Goal: Navigation & Orientation: Find specific page/section

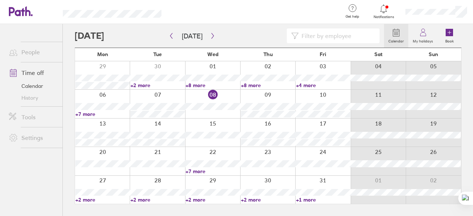
click at [33, 70] on link "Time off" at bounding box center [32, 72] width 59 height 15
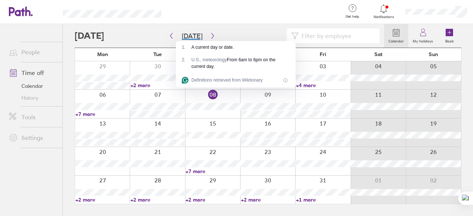
click at [44, 183] on ul "People Time off Calendar History Tools Settings" at bounding box center [31, 108] width 62 height 168
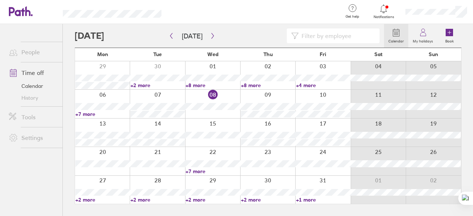
click at [25, 71] on link "Time off" at bounding box center [32, 72] width 59 height 15
click at [206, 86] on link "+8 more" at bounding box center [212, 85] width 54 height 7
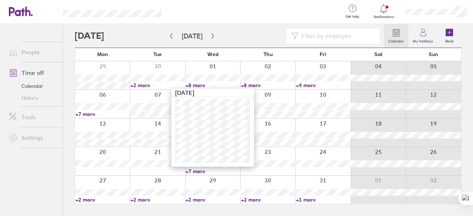
click at [28, 172] on ul "People Time off Calendar History Tools Settings" at bounding box center [31, 108] width 62 height 168
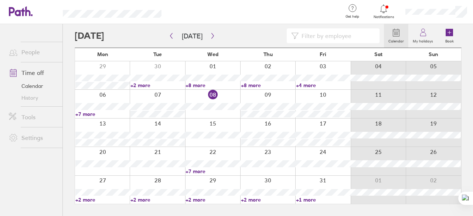
click at [193, 171] on link "+7 more" at bounding box center [212, 171] width 54 height 7
click at [193, 171] on link "+7 more" at bounding box center [211, 171] width 54 height 7
click at [206, 169] on link "+7 more" at bounding box center [212, 171] width 54 height 7
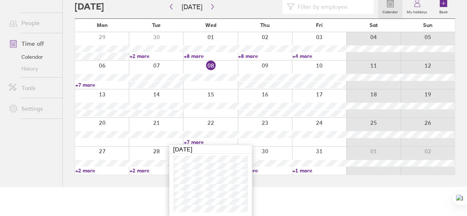
click at [143, 187] on html "Get help FAQs Contact us Notifications My profile Sign out People Time off Cale…" at bounding box center [233, 79] width 467 height 216
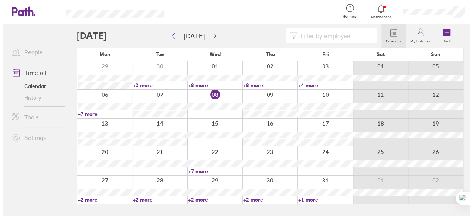
scroll to position [0, 0]
